Goal: Information Seeking & Learning: Find specific fact

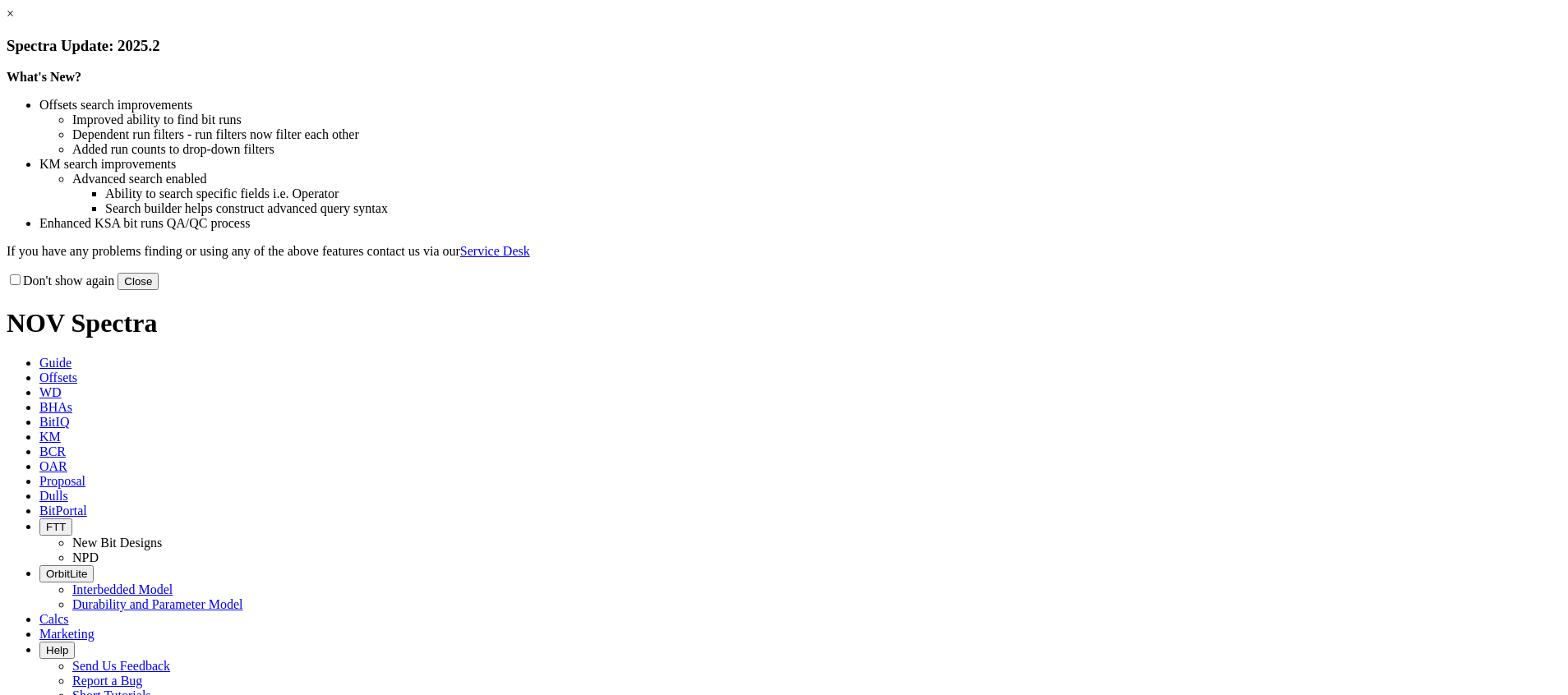
click at [14, 21] on link "×" at bounding box center [10, 13] width 8 height 14
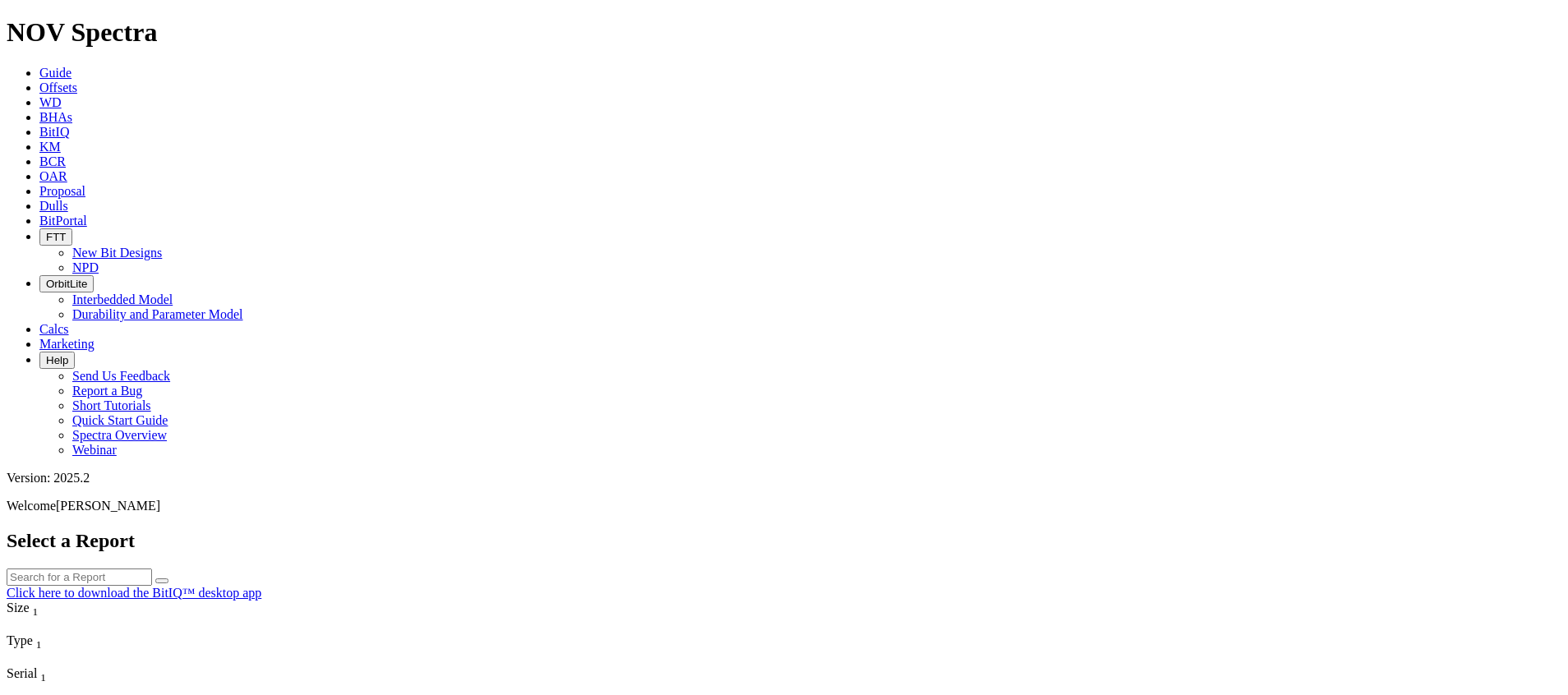
click at [152, 569] on input "text" at bounding box center [79, 577] width 145 height 17
click at [733, 530] on div "Select a Report Click here to download the BitIQ™ desktop app" at bounding box center [784, 565] width 1555 height 71
click at [169, 578] on button "submit" at bounding box center [162, 580] width 13 height 5
click at [152, 569] on input "text" at bounding box center [79, 577] width 145 height 17
type input "8.5"
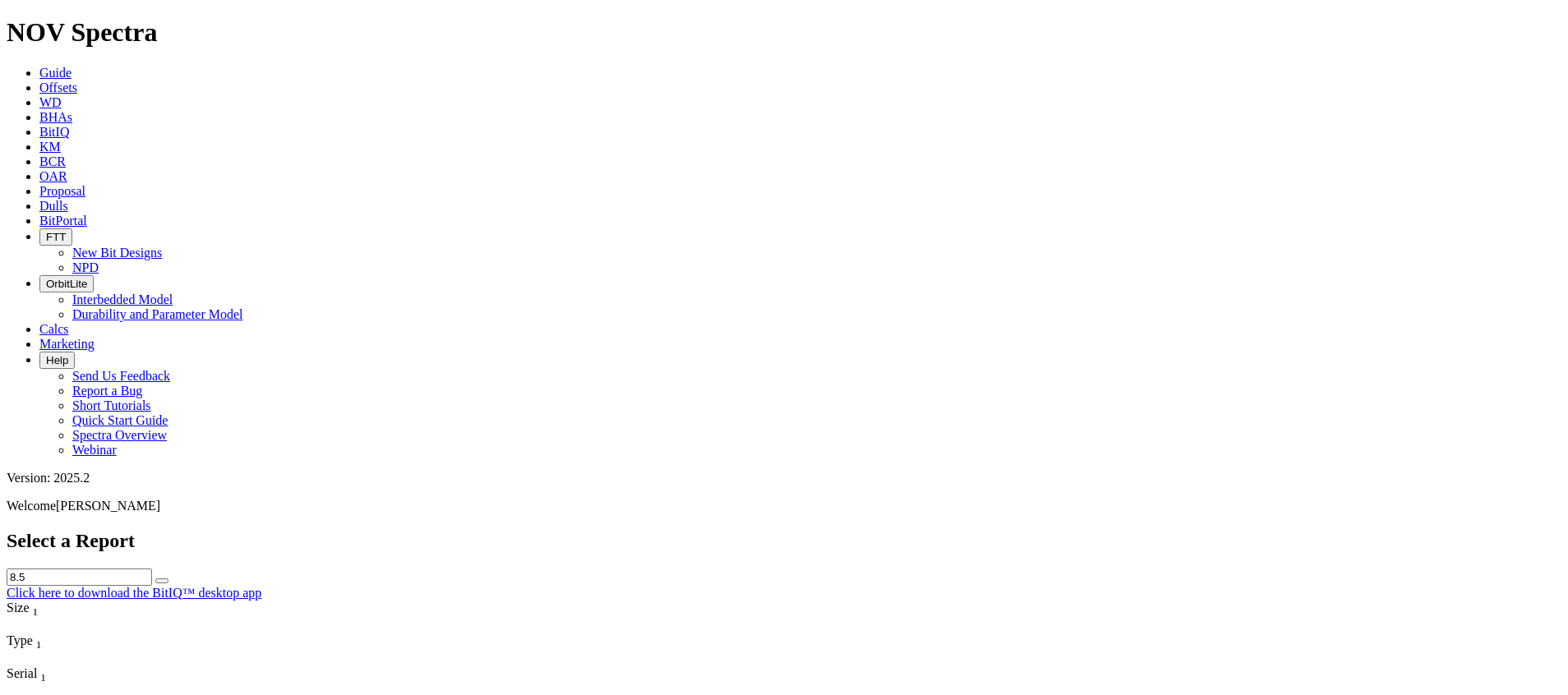
click at [155, 578] on button "submit" at bounding box center [162, 580] width 13 height 5
click at [162, 581] on icon "submit" at bounding box center [162, 581] width 0 height 0
click at [105, 30] on h1 "NOV Spectra" at bounding box center [784, 32] width 1555 height 30
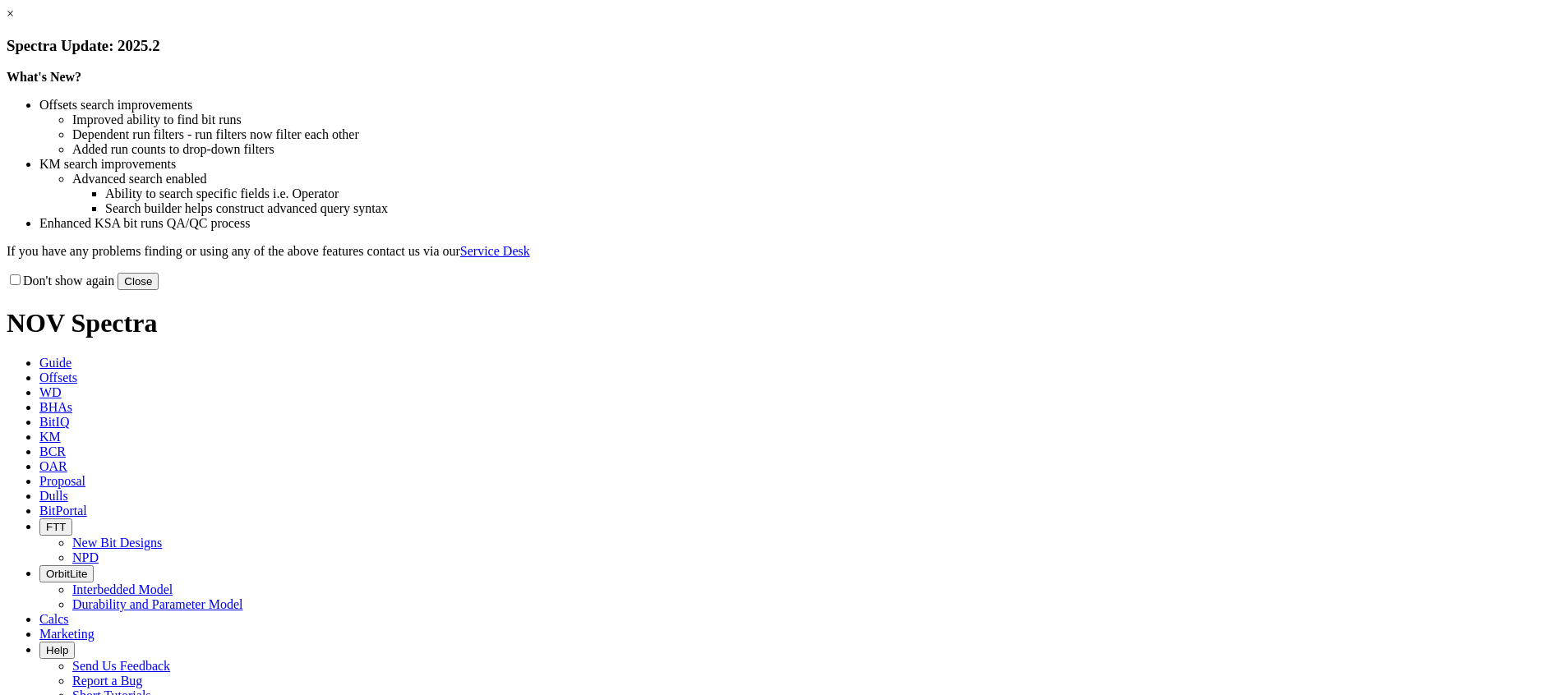
click at [158, 290] on button "Close" at bounding box center [138, 282] width 41 height 17
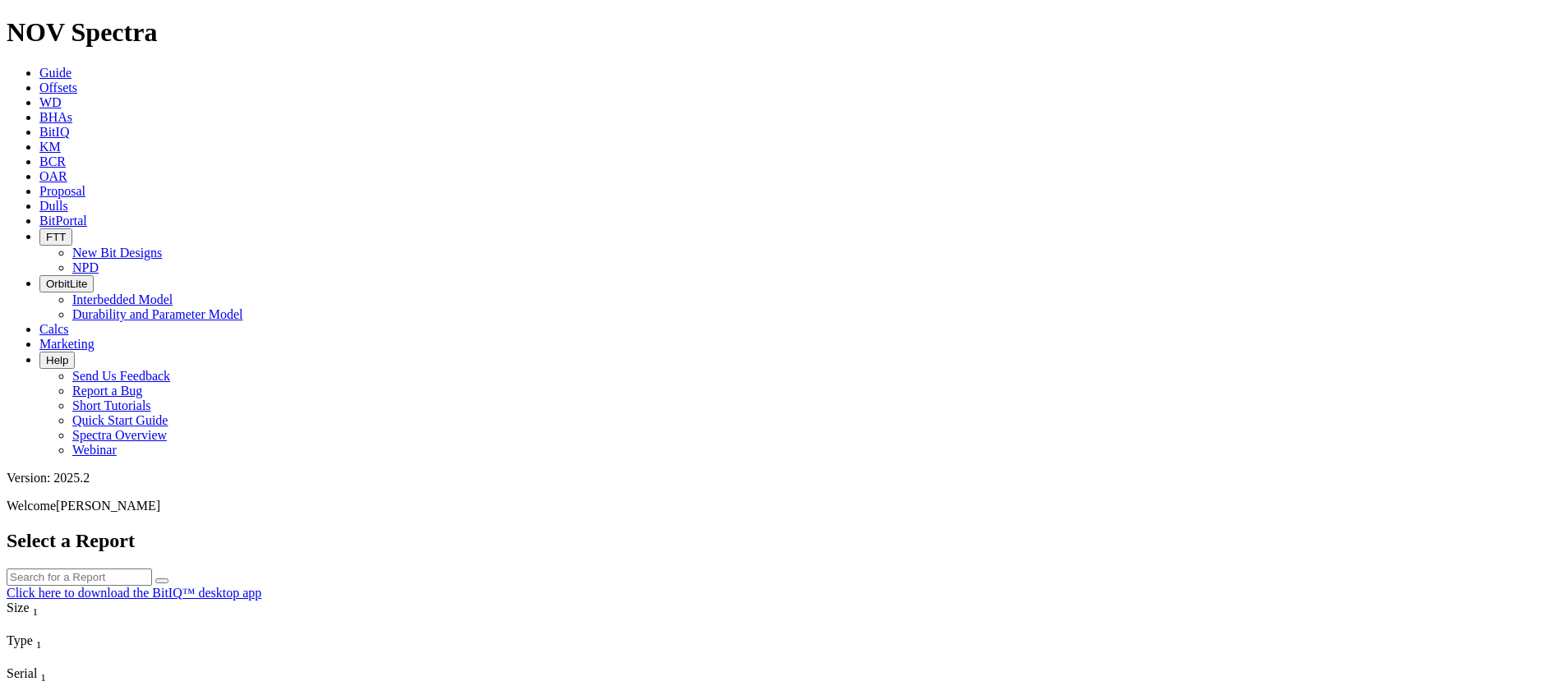
scroll to position [12248, 0]
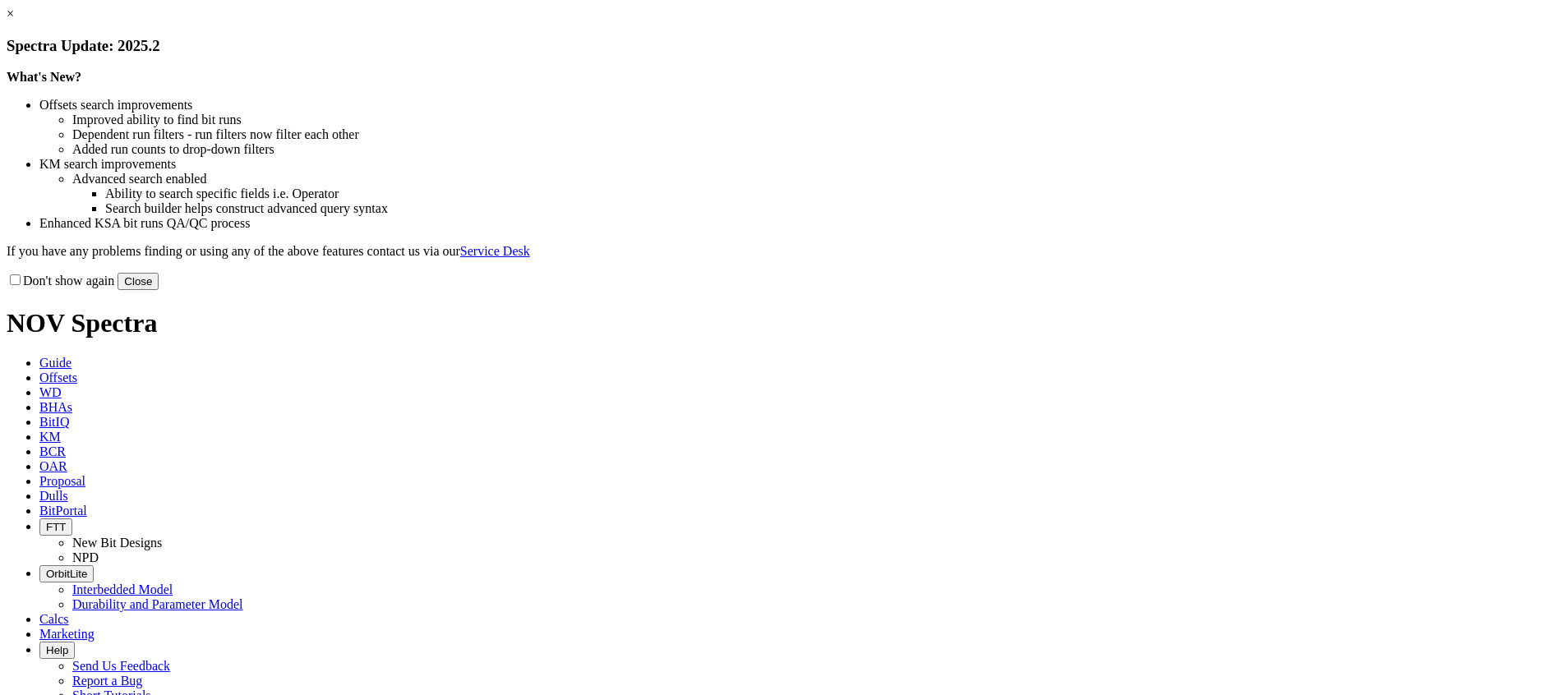
click at [158, 290] on button "Close" at bounding box center [138, 282] width 41 height 17
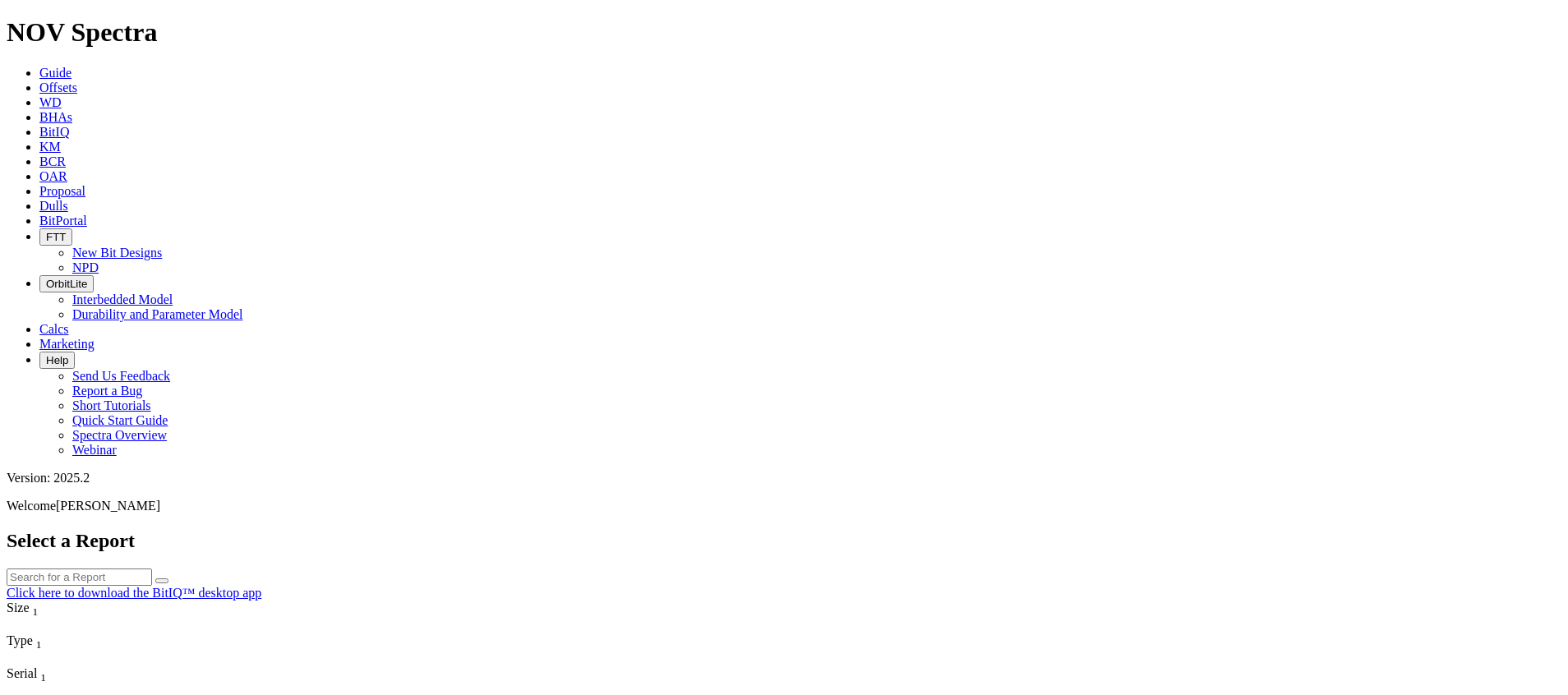
click at [68, 354] on span "Help" at bounding box center [57, 360] width 23 height 12
click at [77, 81] on span "Offsets" at bounding box center [58, 88] width 38 height 14
